Goal: Check status: Check status

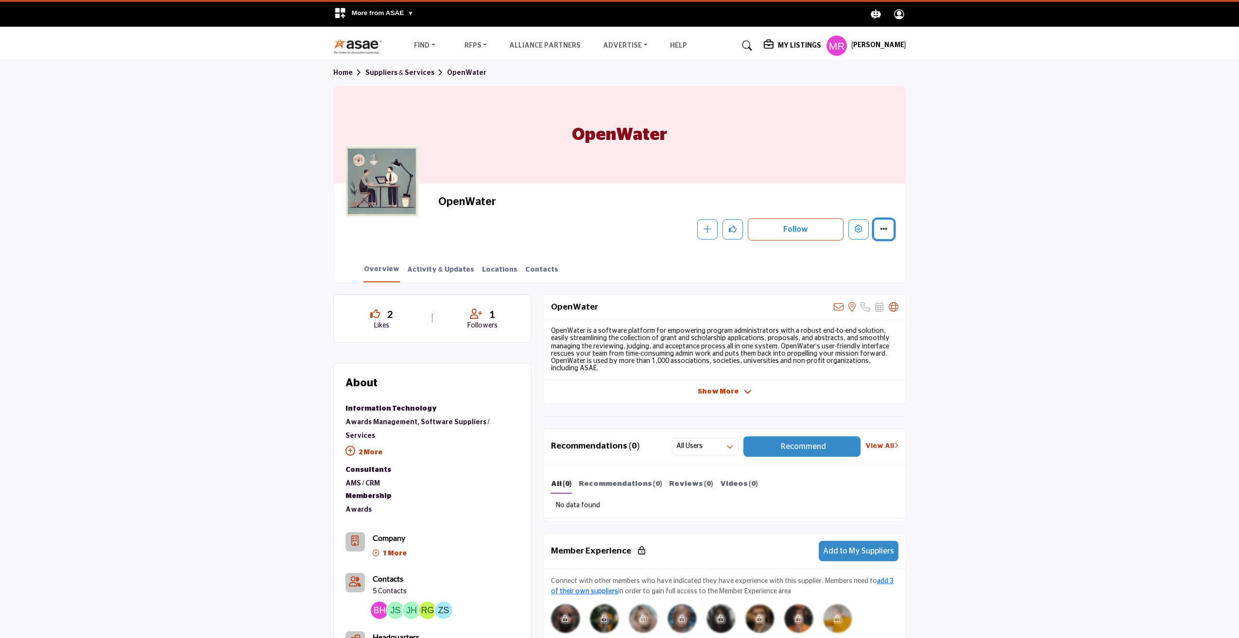
click at [887, 230] on icon "More details" at bounding box center [884, 229] width 8 height 8
click at [861, 231] on icon "Edit company" at bounding box center [859, 229] width 8 height 8
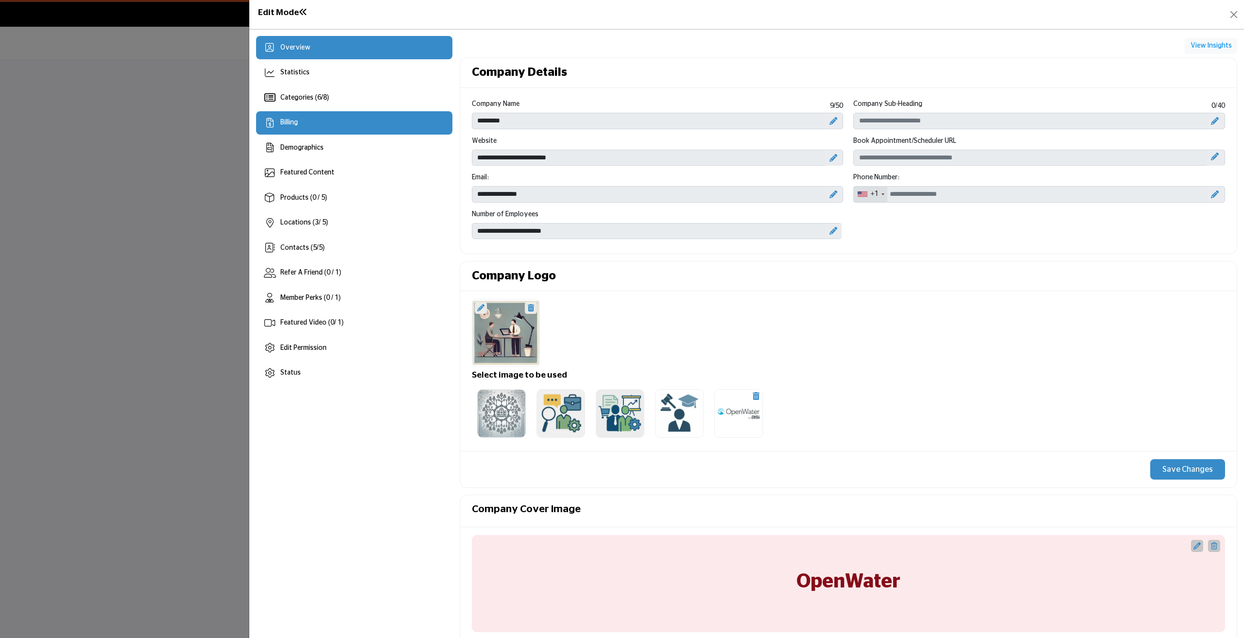
click at [306, 127] on div "Billing" at bounding box center [354, 122] width 196 height 23
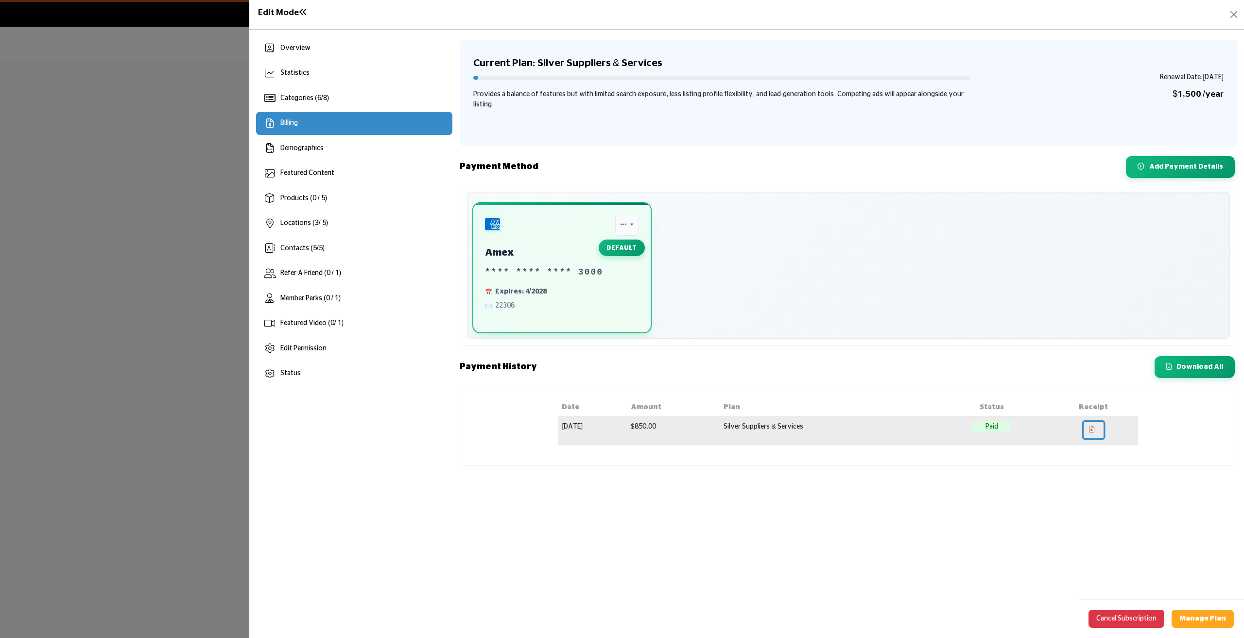
click at [1102, 428] on link at bounding box center [1094, 430] width 20 height 17
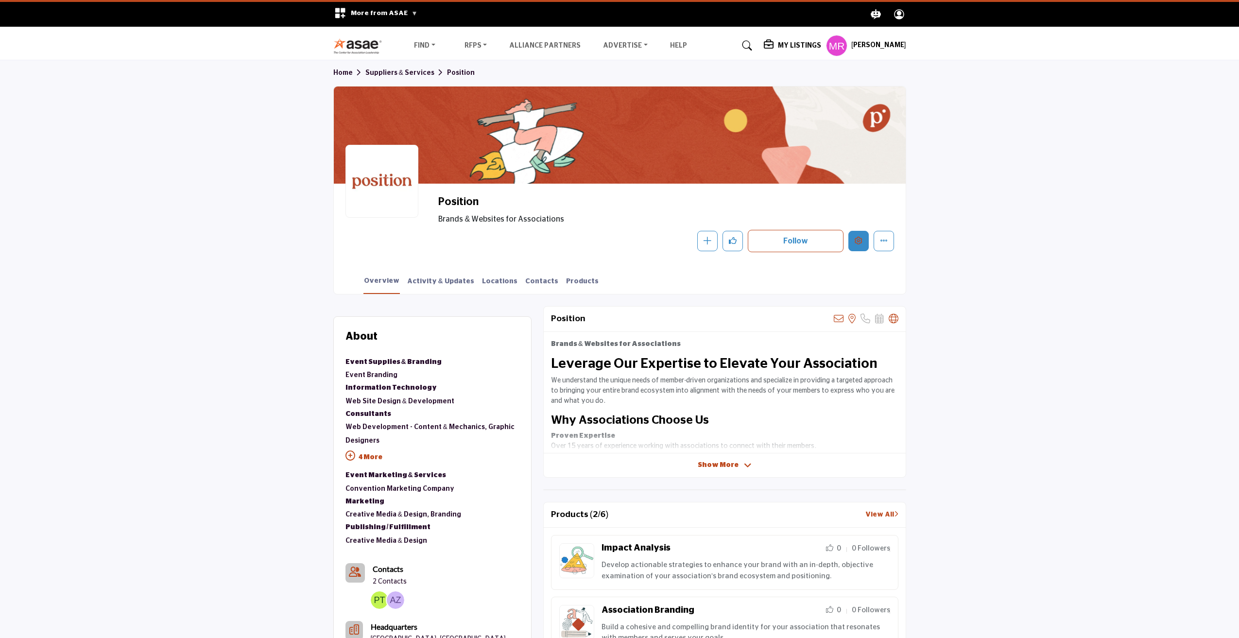
click at [858, 242] on icon "Edit company" at bounding box center [859, 241] width 8 height 8
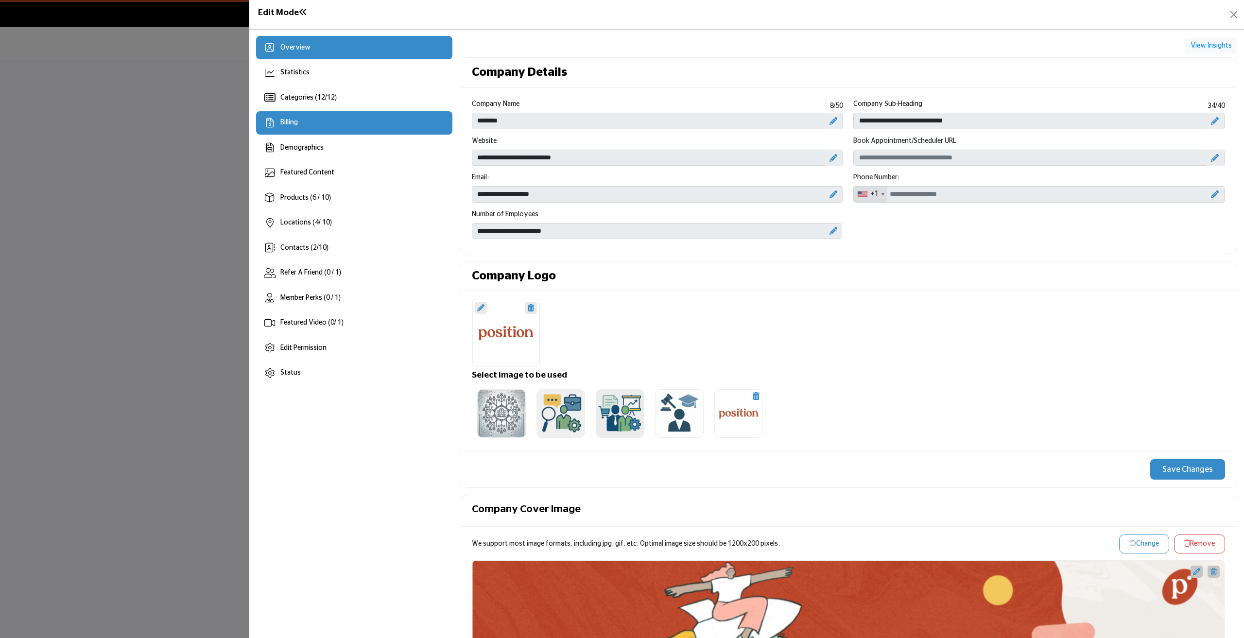
click at [292, 121] on span "Billing" at bounding box center [288, 122] width 17 height 7
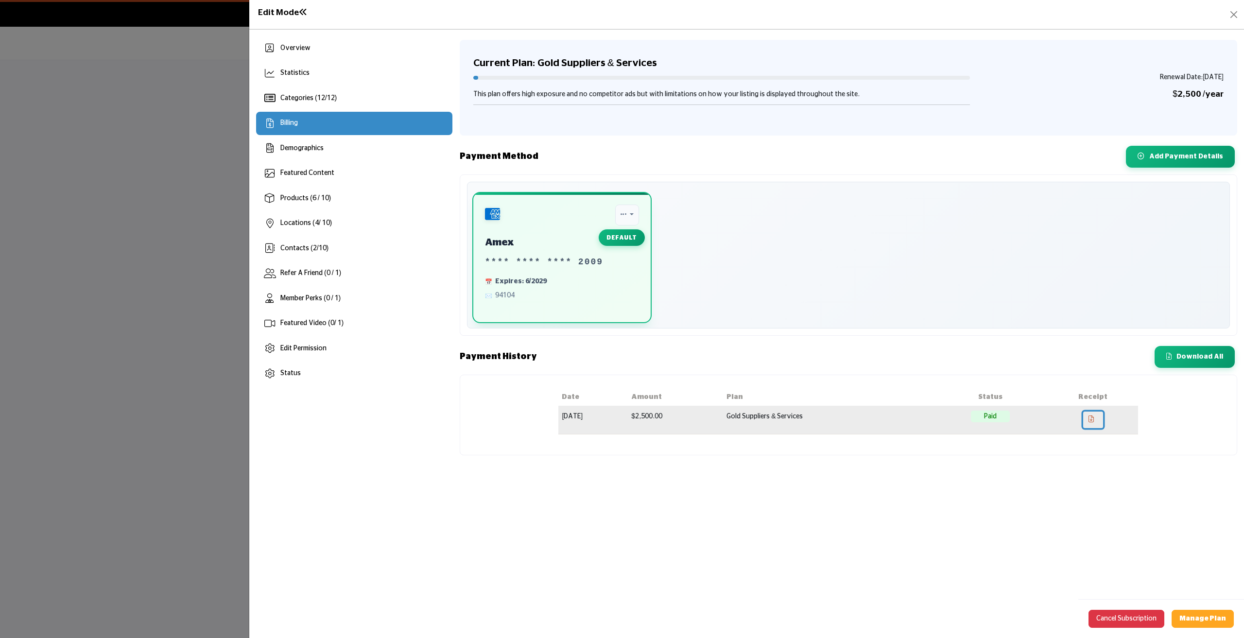
click at [1094, 418] on icon at bounding box center [1091, 418] width 5 height 7
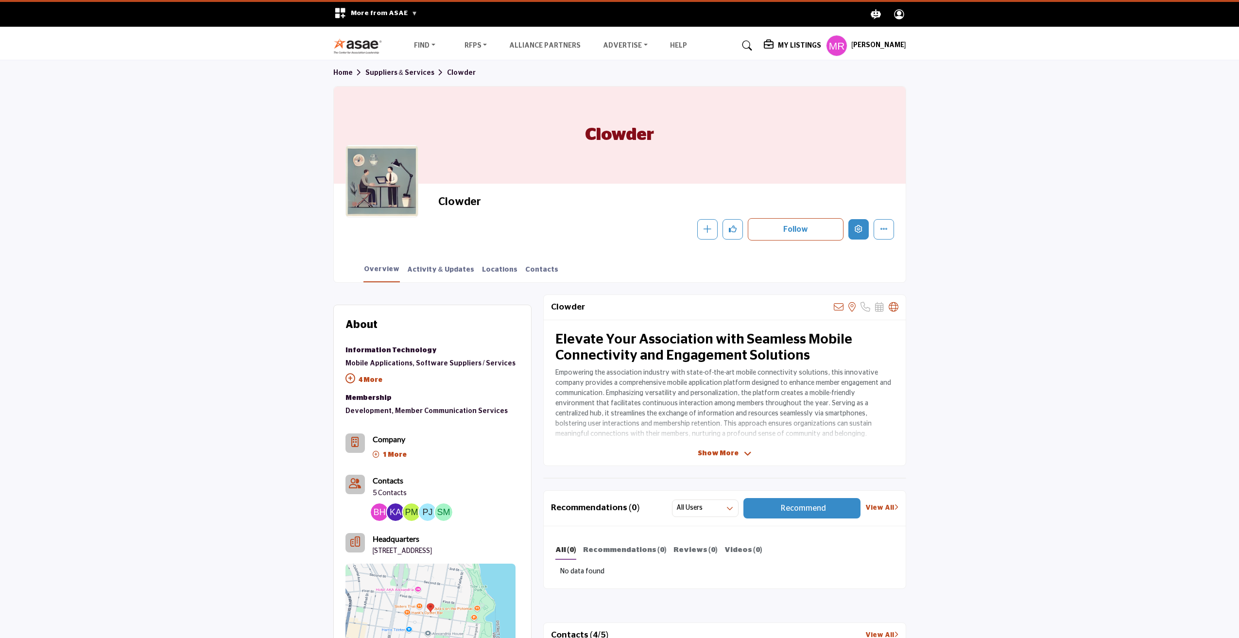
click at [862, 230] on icon "Edit company" at bounding box center [859, 229] width 8 height 8
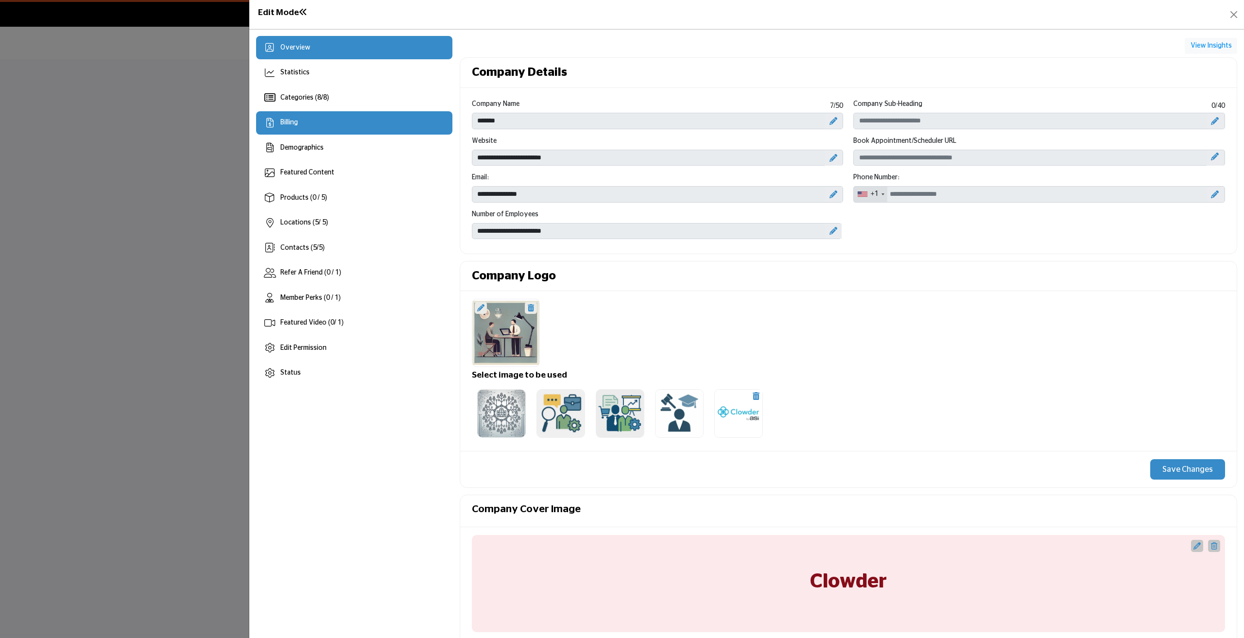
click at [291, 128] on div "Billing" at bounding box center [354, 122] width 196 height 23
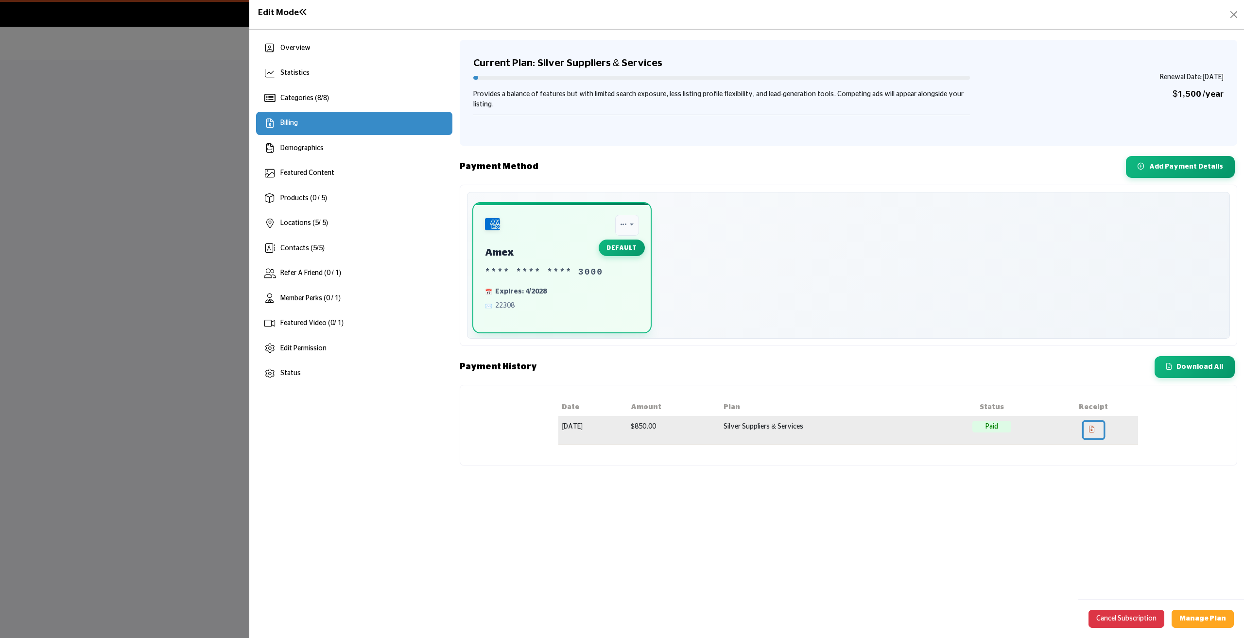
click at [1094, 428] on icon at bounding box center [1091, 429] width 5 height 7
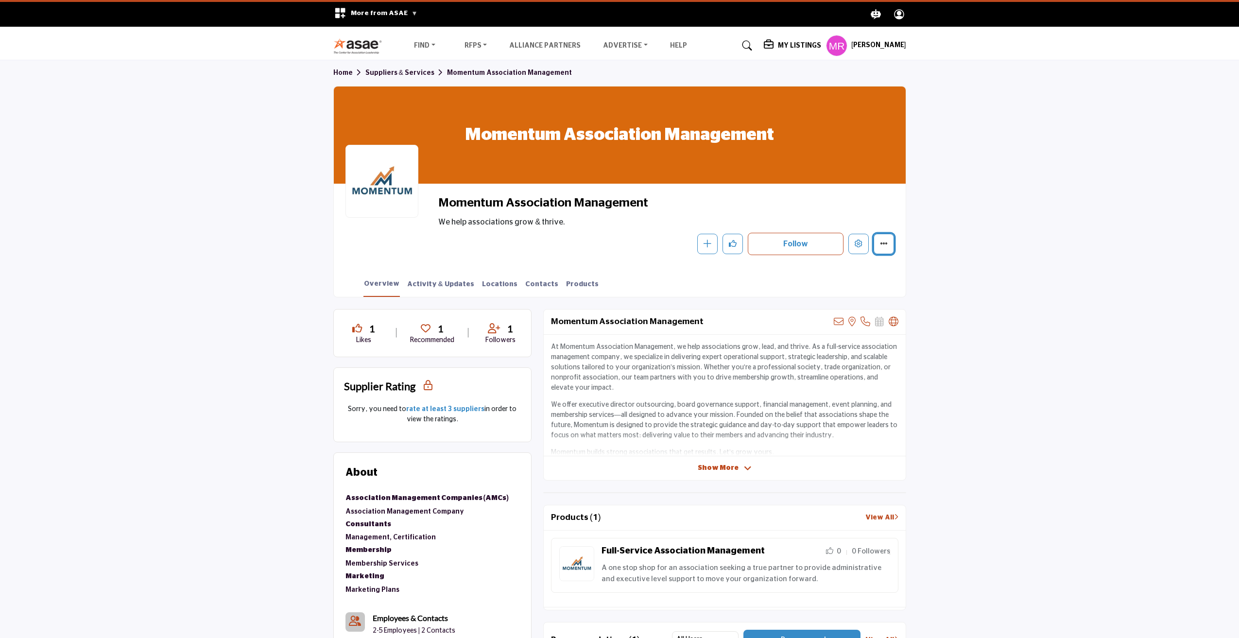
click at [884, 239] on button "More details" at bounding box center [884, 244] width 20 height 20
click at [854, 243] on button "Edit company" at bounding box center [858, 244] width 20 height 20
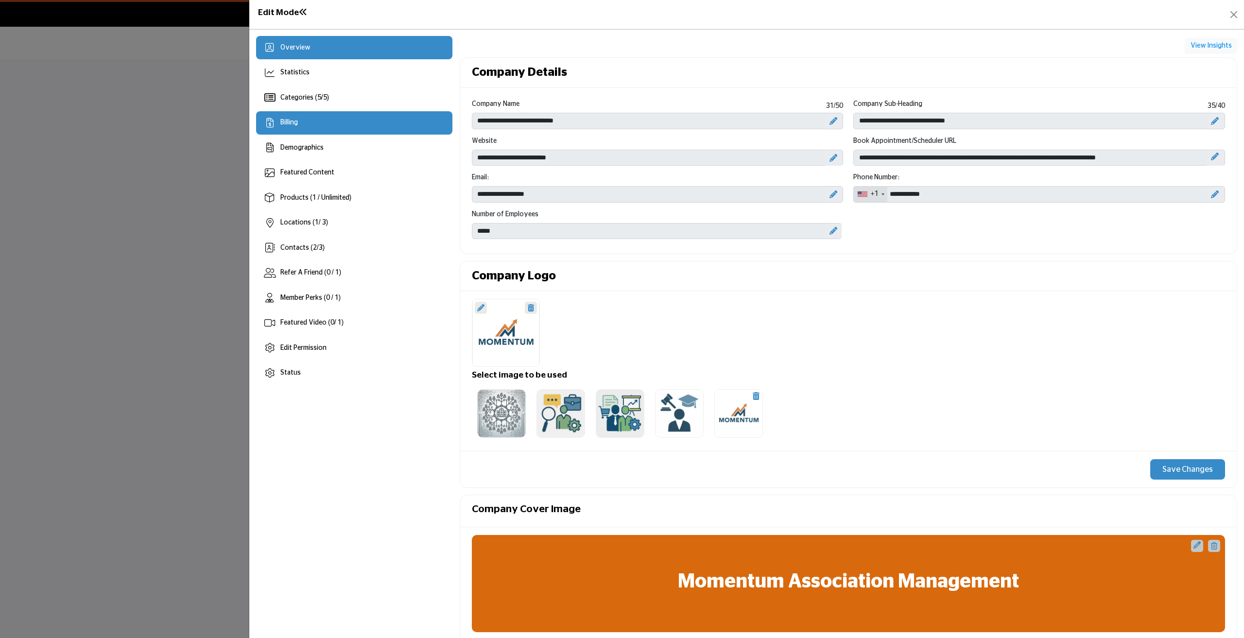
click at [305, 119] on div "Billing" at bounding box center [354, 122] width 196 height 23
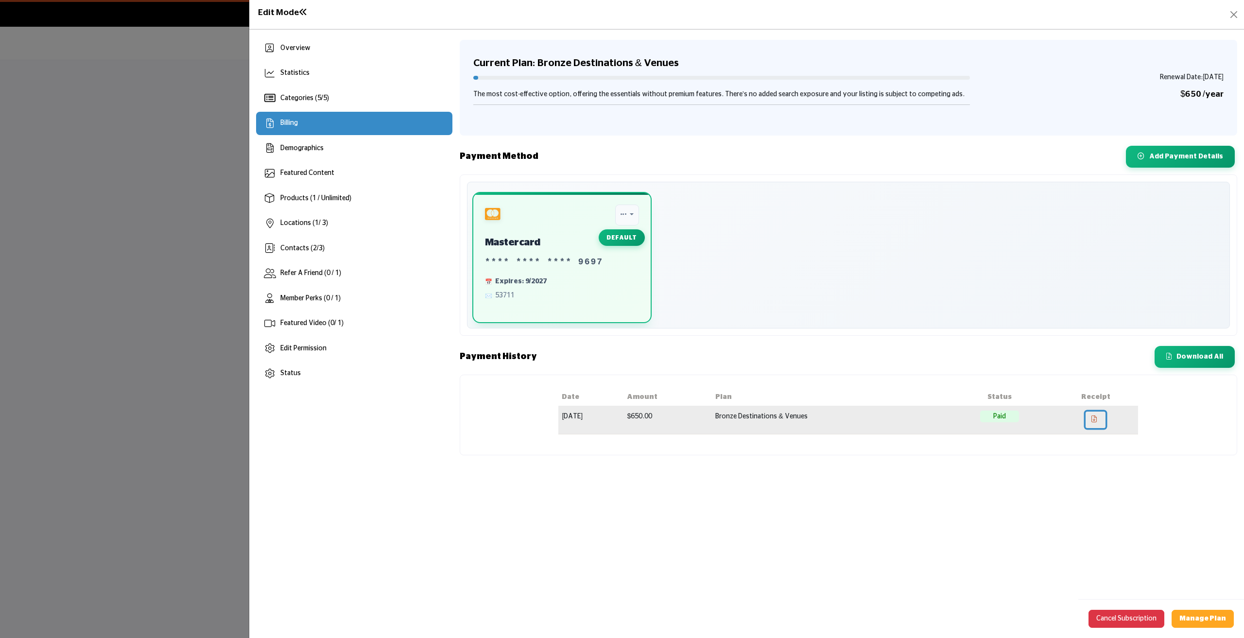
click at [1097, 418] on icon at bounding box center [1093, 418] width 5 height 7
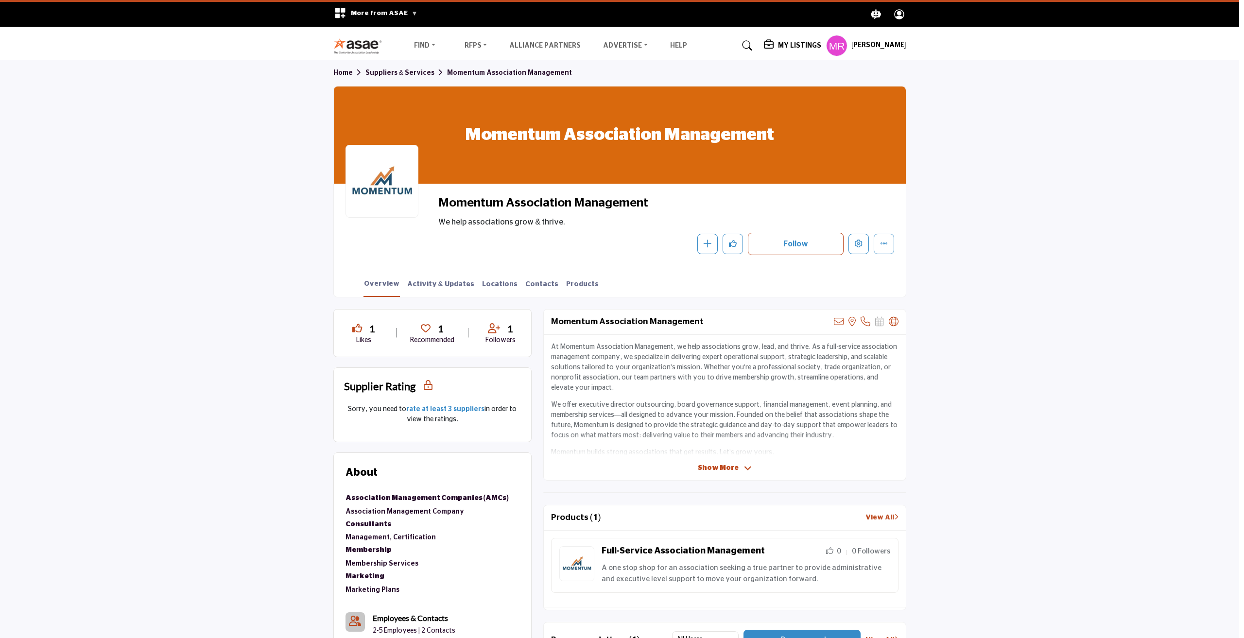
click at [160, 101] on div at bounding box center [622, 319] width 1244 height 638
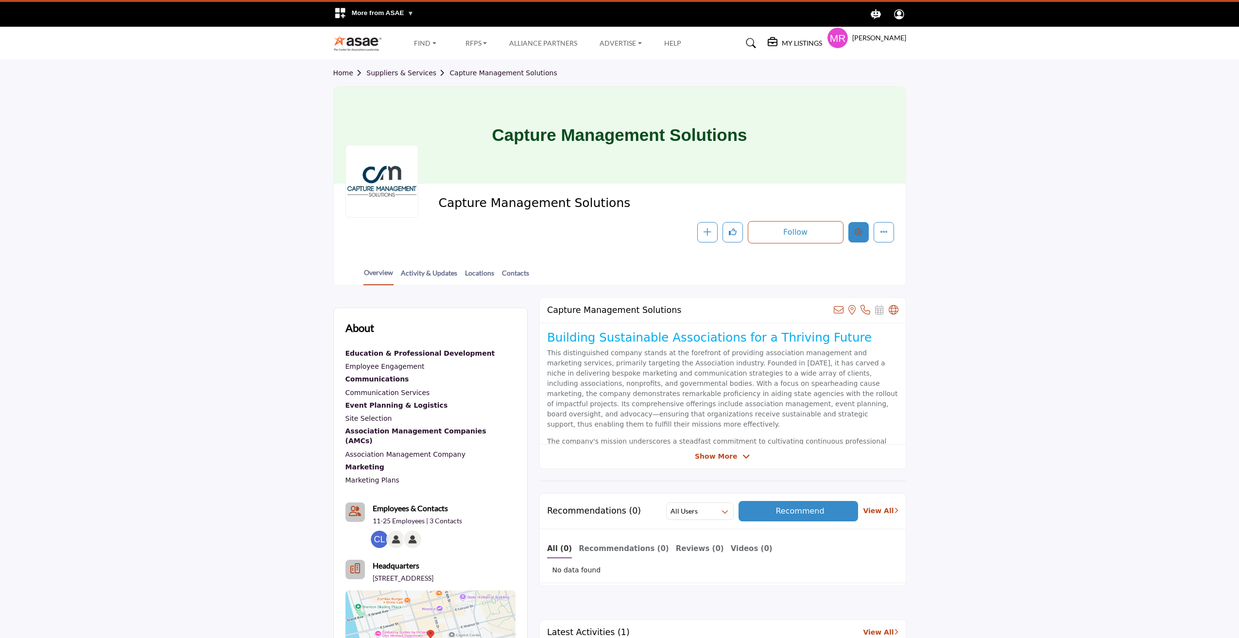
click at [0, 0] on div at bounding box center [0, 0] width 0 height 0
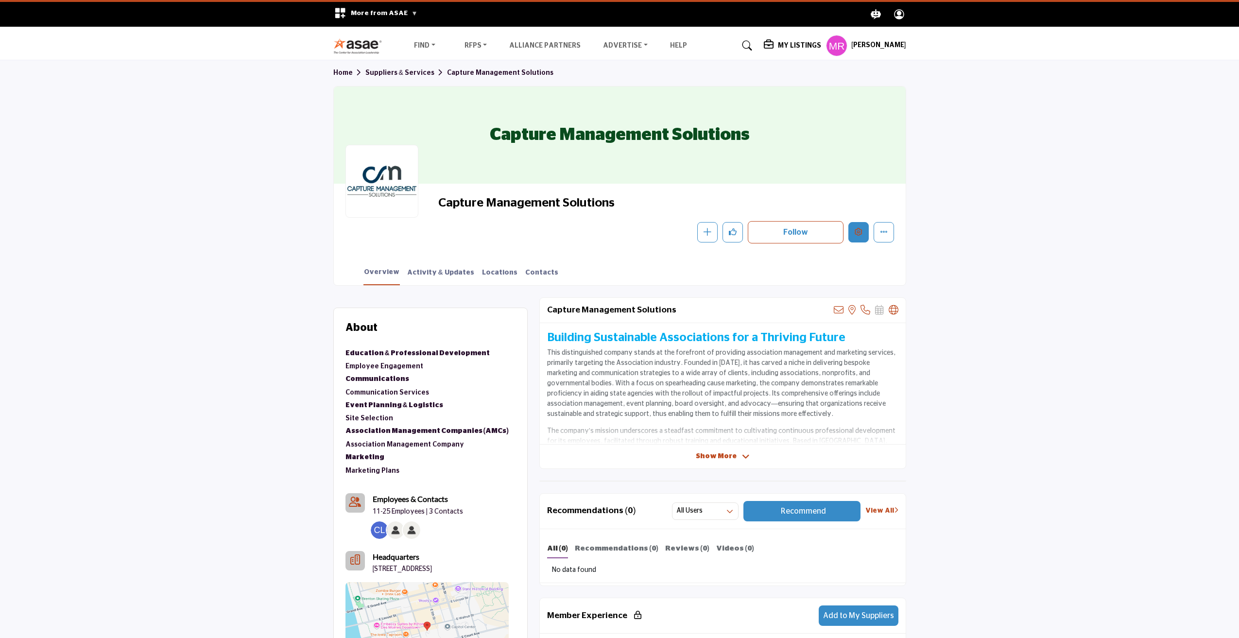
click at [855, 230] on icon "Edit company" at bounding box center [859, 232] width 8 height 8
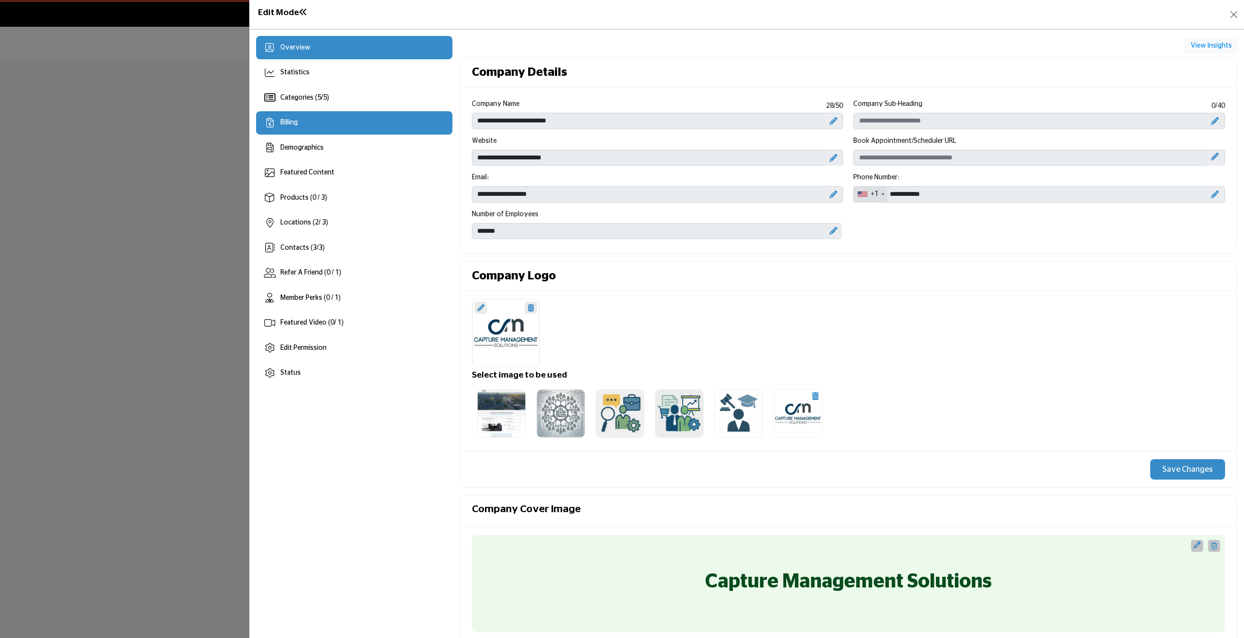
click at [295, 125] on span "Billing" at bounding box center [288, 122] width 17 height 7
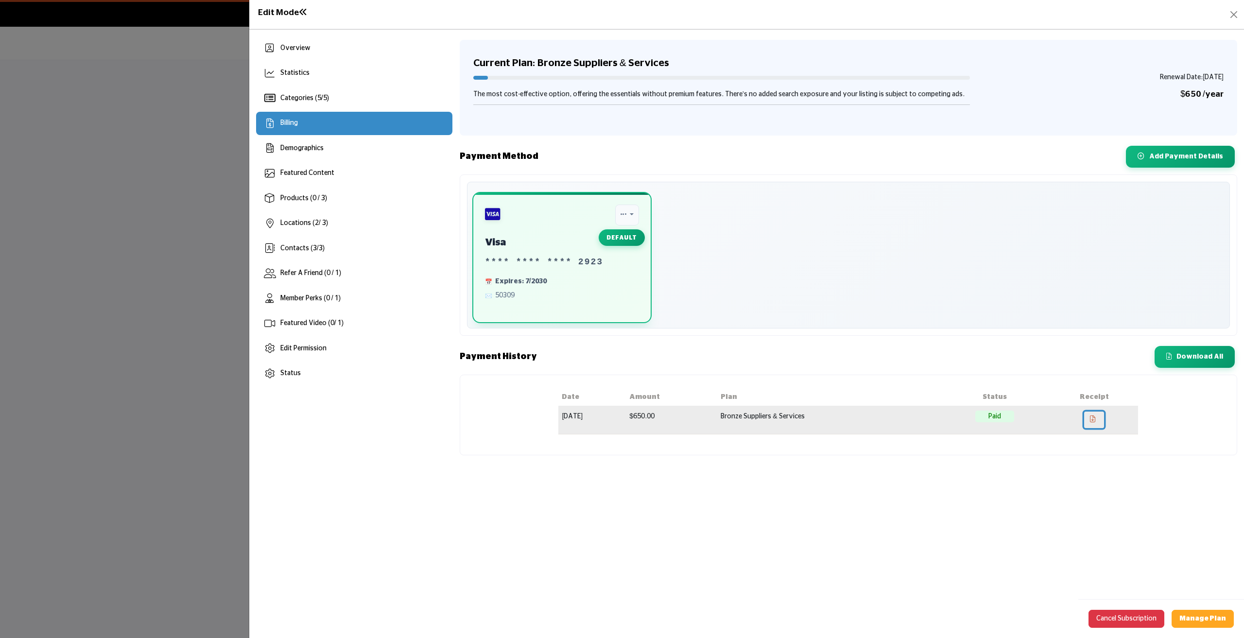
click at [1095, 418] on icon at bounding box center [1092, 418] width 5 height 7
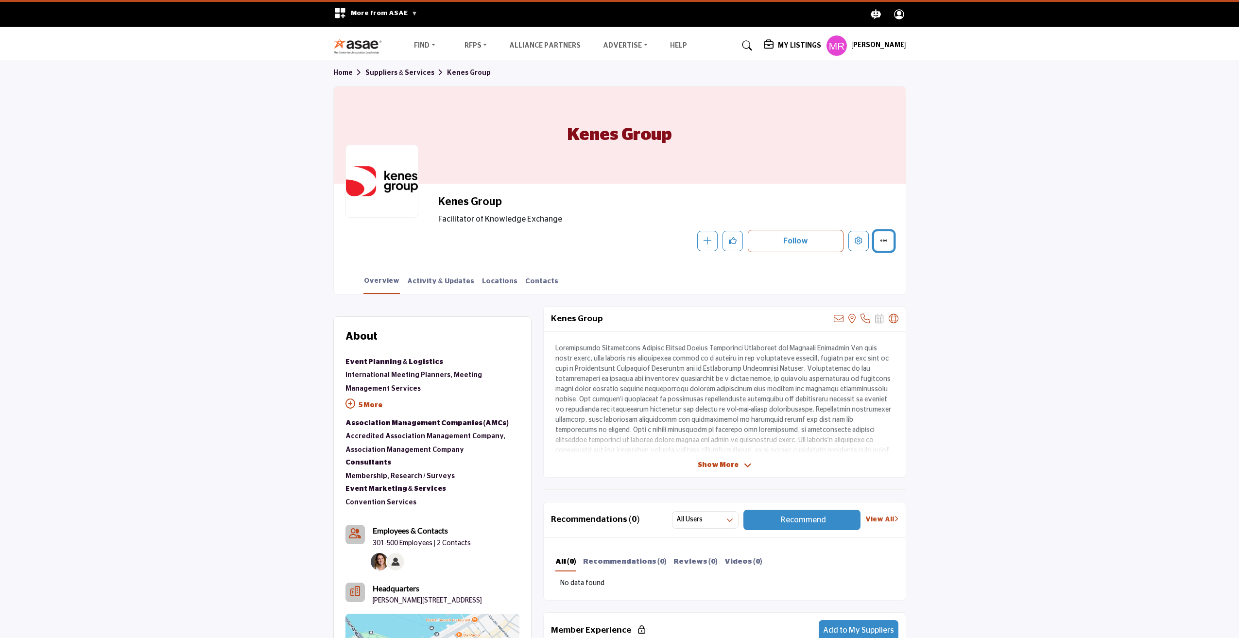
click at [883, 245] on button "More details" at bounding box center [884, 241] width 20 height 20
click at [868, 242] on button "Edit company" at bounding box center [858, 241] width 20 height 20
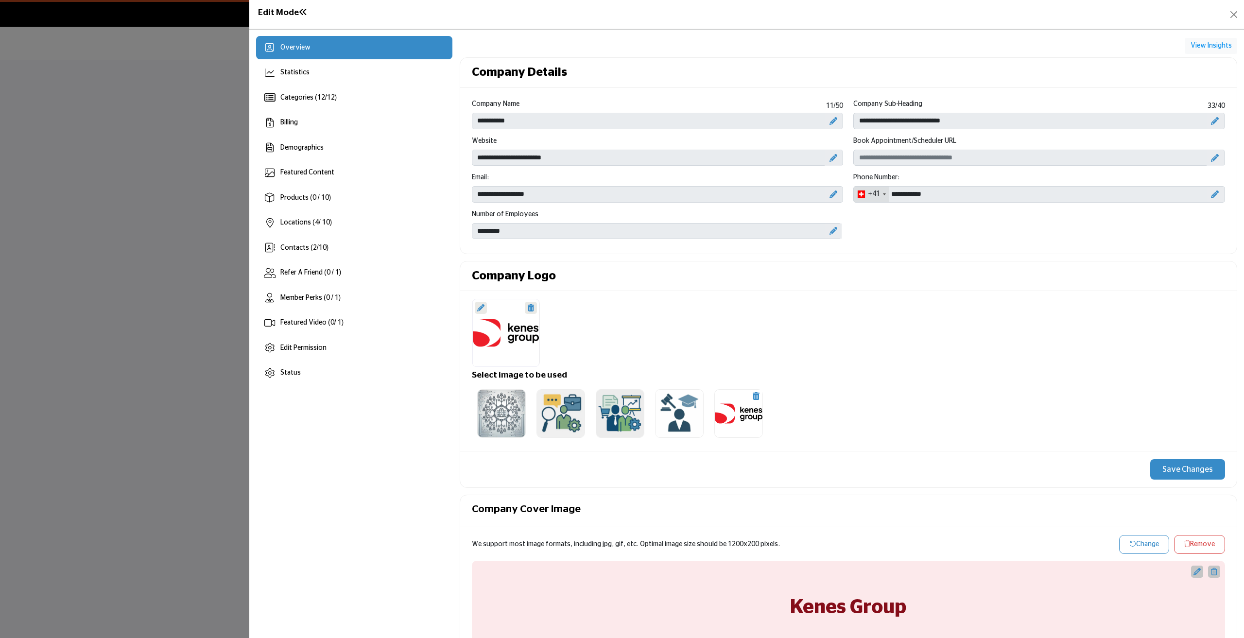
click at [294, 134] on div "Overview Statistics Categories ( 12 / 12 ) Billing 4 2 10" at bounding box center [354, 210] width 196 height 349
click at [293, 126] on span "Billing" at bounding box center [288, 122] width 17 height 7
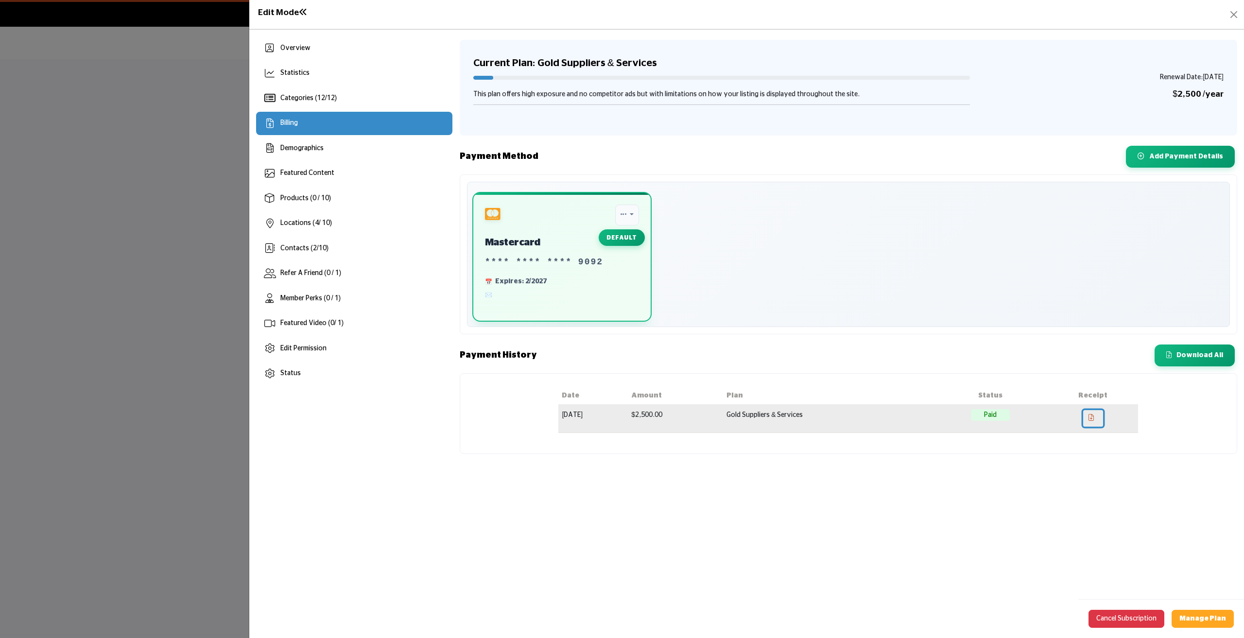
click at [1096, 417] on link at bounding box center [1093, 418] width 20 height 17
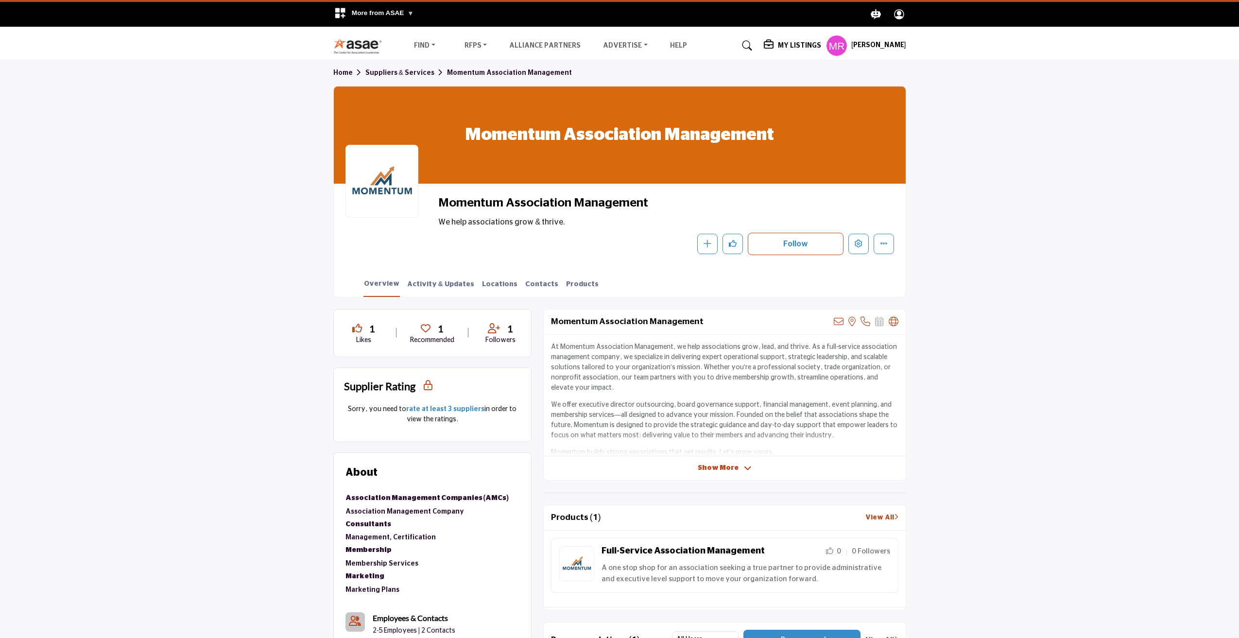
drag, startPoint x: 651, startPoint y: 207, endPoint x: 437, endPoint y: 204, distance: 213.8
click at [437, 204] on div "Momentum Association Management We help associations grow & thrive. Follow Foll…" at bounding box center [620, 225] width 549 height 60
copy span "Momentum Association Management"
click at [854, 242] on button "Edit company" at bounding box center [858, 244] width 20 height 20
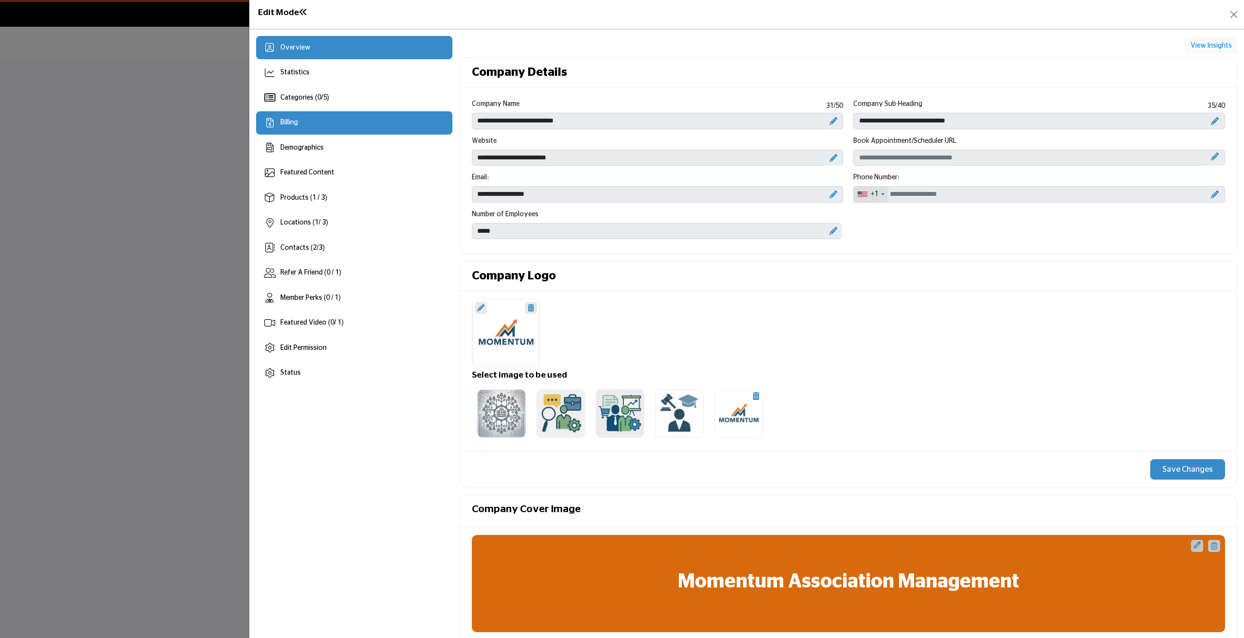
click at [306, 121] on div "Billing" at bounding box center [354, 122] width 196 height 23
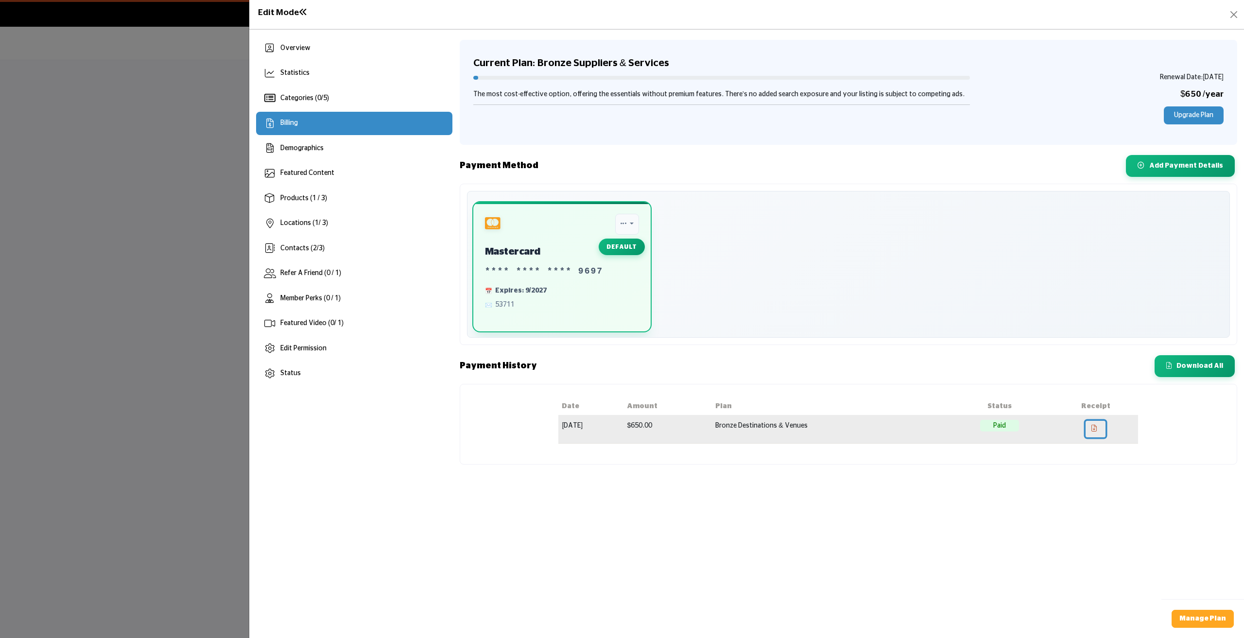
click at [1097, 428] on icon at bounding box center [1093, 428] width 5 height 7
